Goal: Information Seeking & Learning: Learn about a topic

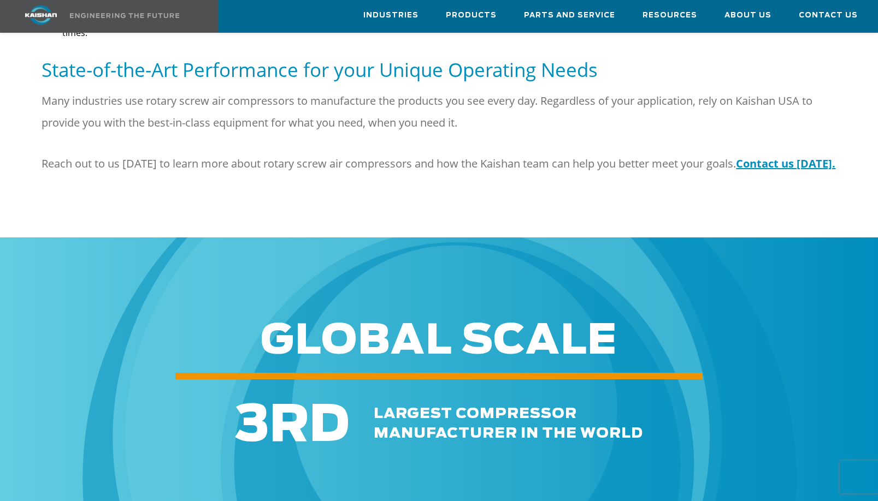
scroll to position [1474, 0]
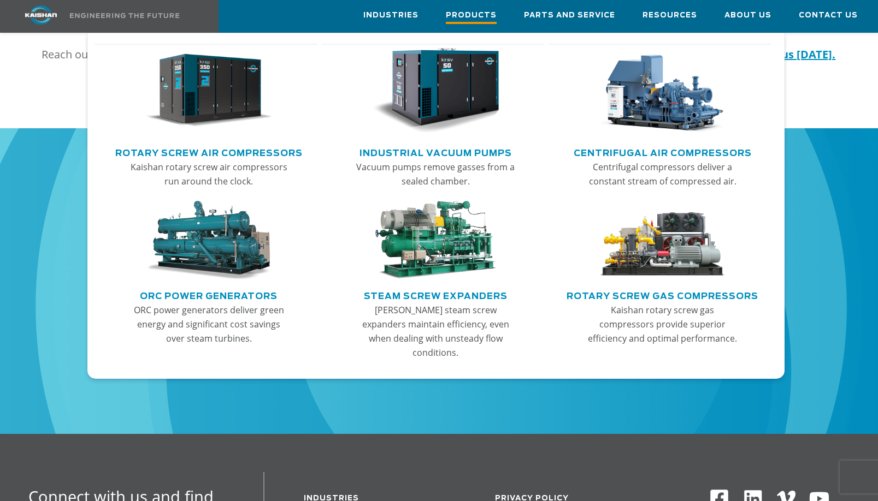
click at [478, 15] on span "Products" at bounding box center [471, 16] width 51 height 15
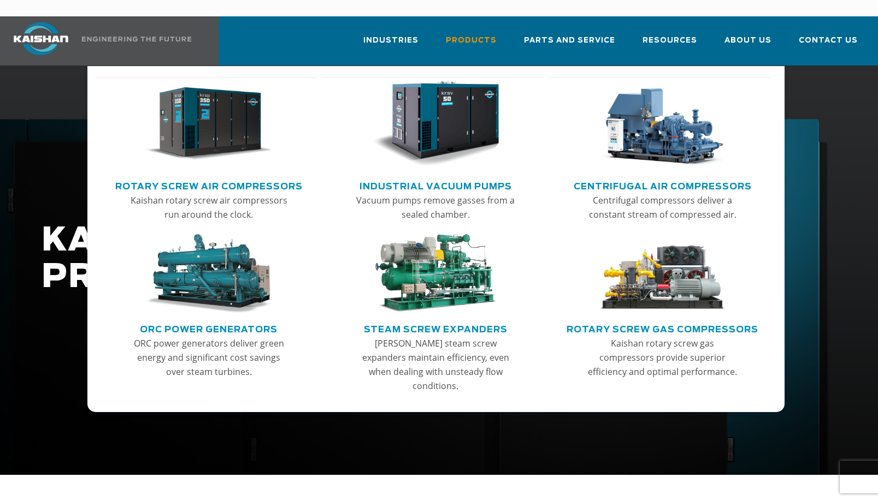
click at [688, 177] on link "Centrifugal Air Compressors" at bounding box center [662, 185] width 178 height 16
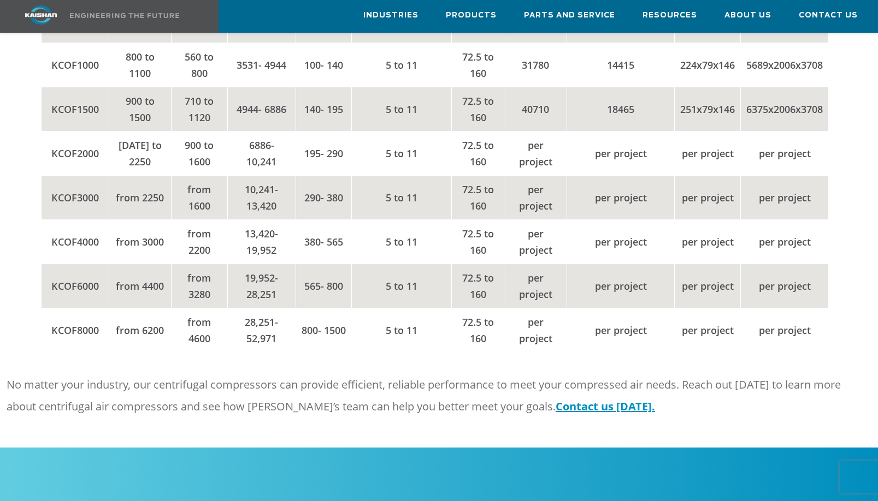
scroll to position [1693, 0]
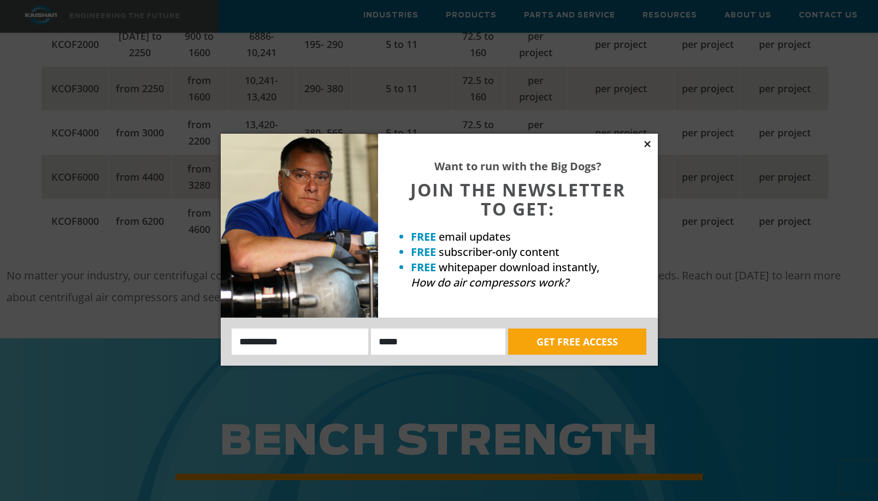
click at [649, 142] on icon at bounding box center [647, 144] width 6 height 6
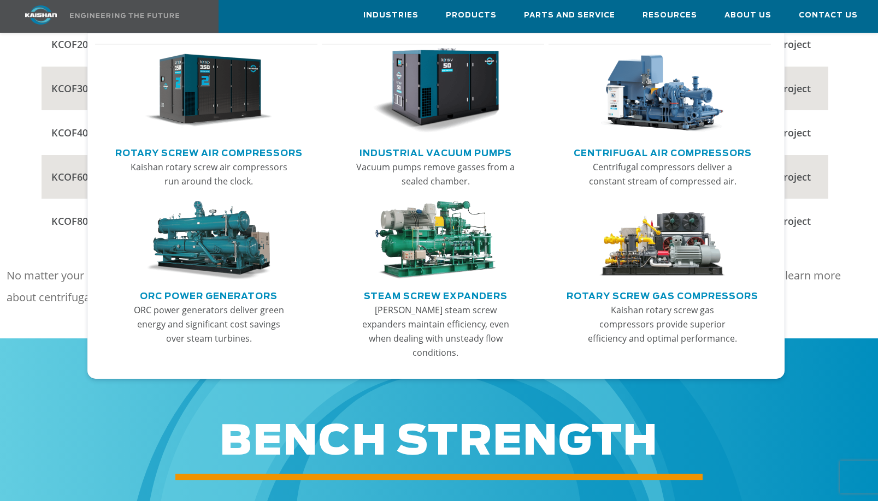
click at [623, 299] on link "Rotary Screw Gas Compressors" at bounding box center [662, 295] width 192 height 16
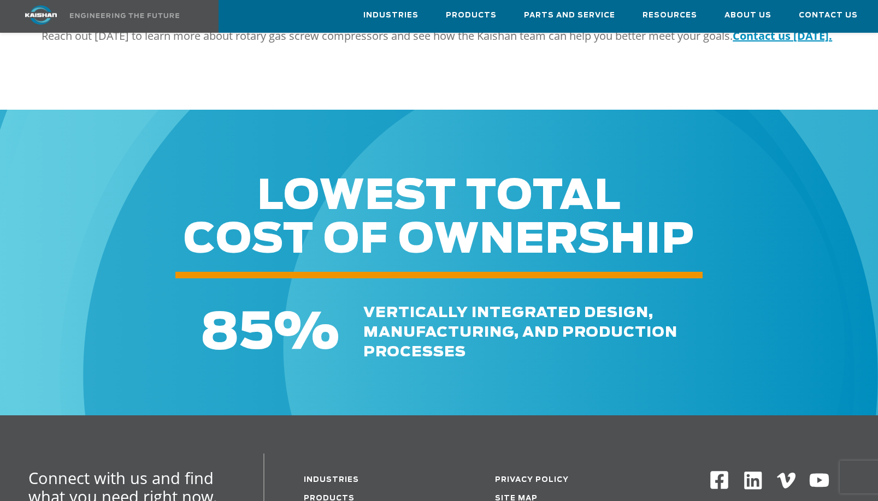
scroll to position [1638, 0]
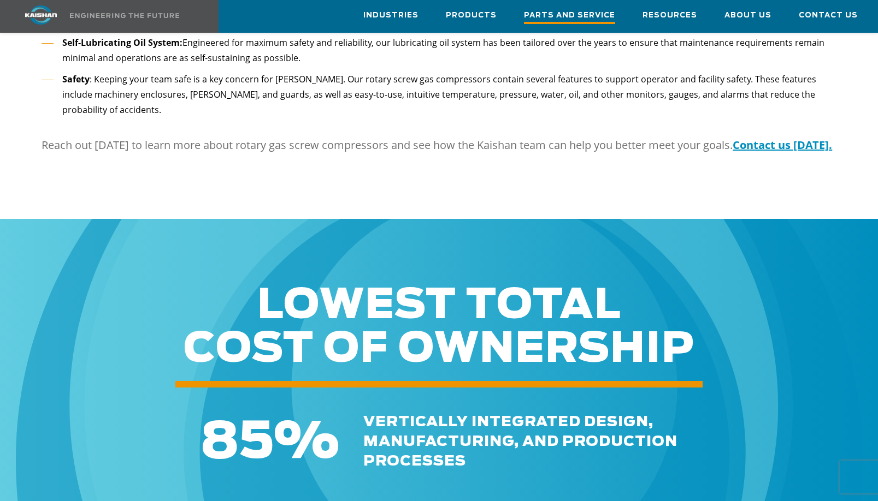
click at [596, 19] on span "Parts and Service" at bounding box center [569, 16] width 91 height 15
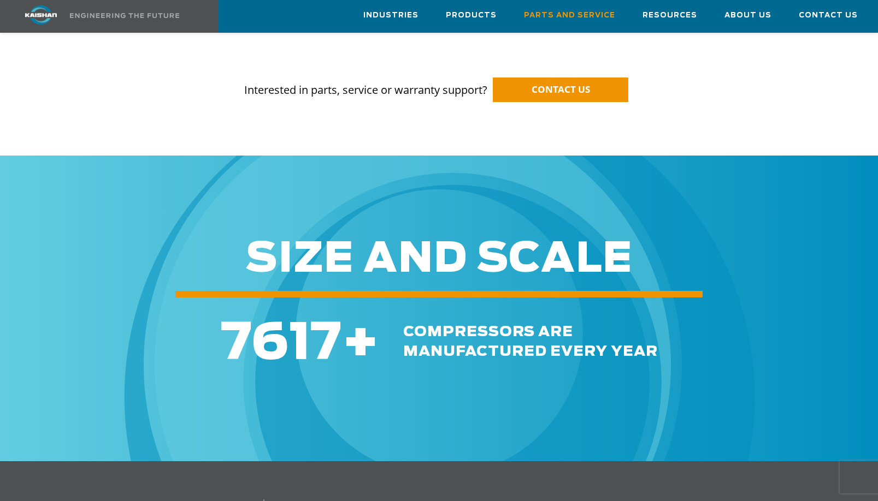
scroll to position [1092, 0]
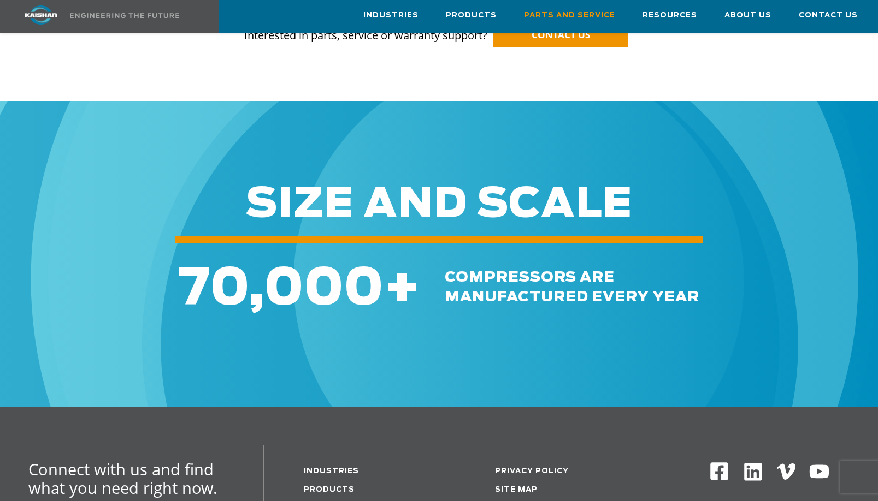
click at [129, 66] on div at bounding box center [439, 45] width 878 height 111
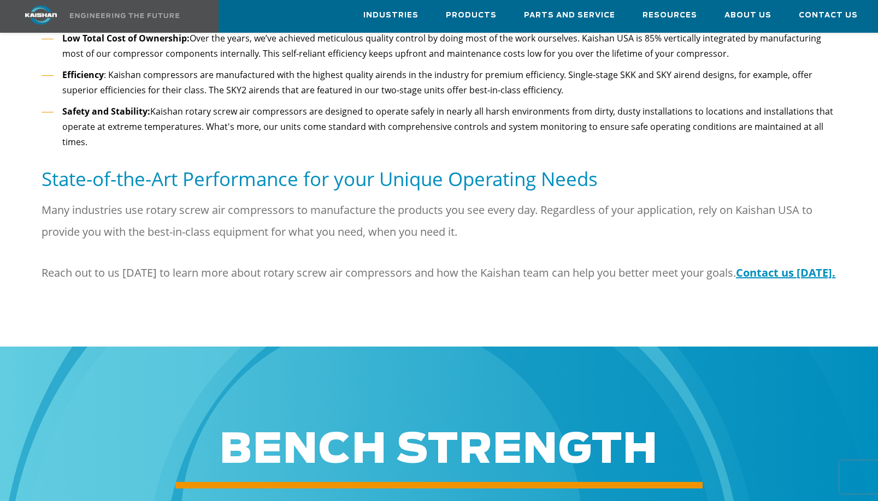
scroll to position [1365, 0]
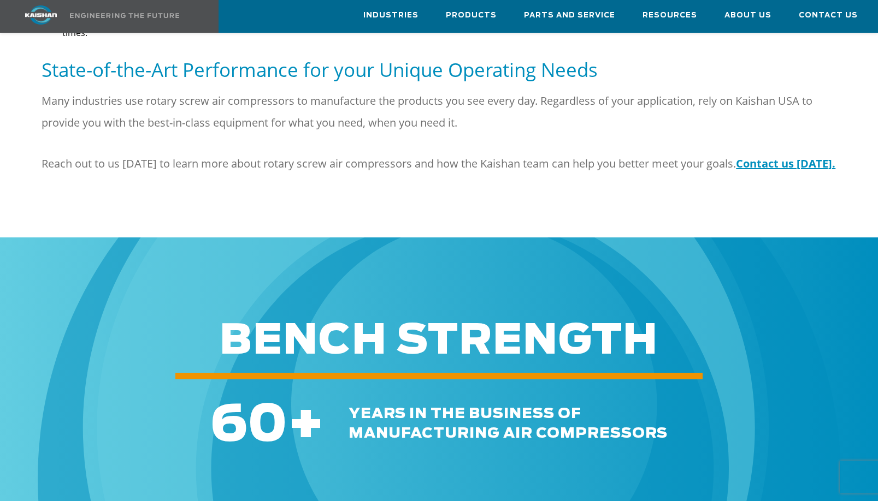
click at [74, 223] on img at bounding box center [438, 478] width 1059 height 1059
